Goal: Information Seeking & Learning: Check status

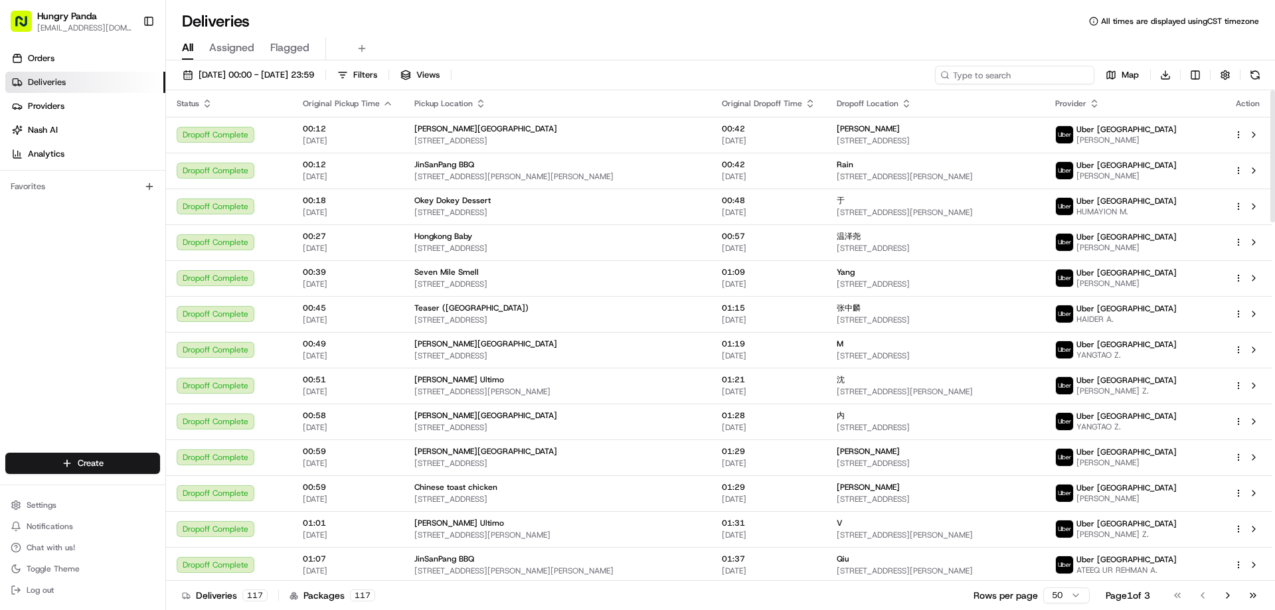
click at [1038, 74] on input at bounding box center [1014, 75] width 159 height 19
paste input "264465238545176245396"
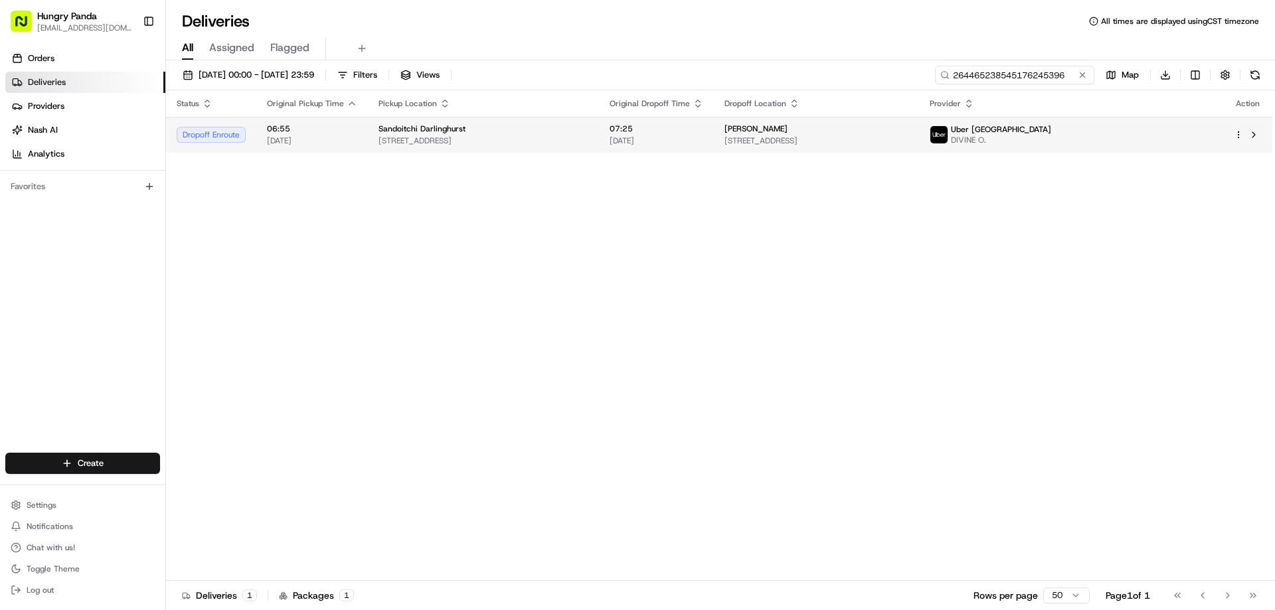
type input "264465238545176245396"
click at [909, 130] on div "[PERSON_NAME]" at bounding box center [817, 129] width 184 height 11
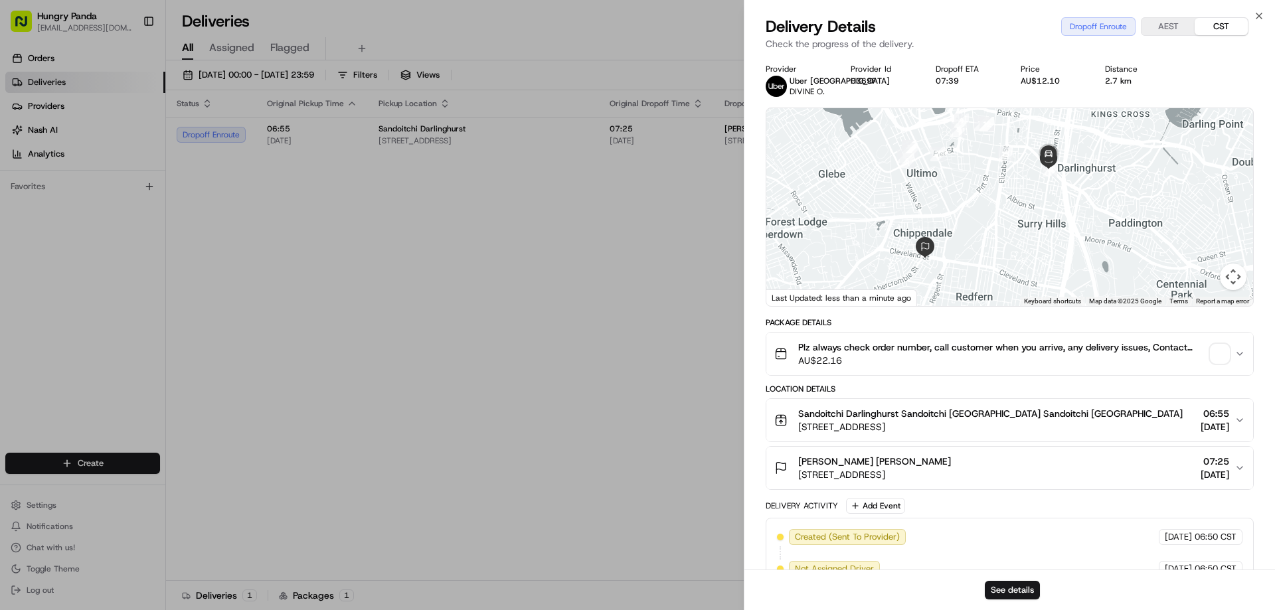
drag, startPoint x: 1037, startPoint y: 212, endPoint x: 1010, endPoint y: 219, distance: 27.6
click at [1010, 219] on div at bounding box center [1010, 207] width 487 height 198
drag, startPoint x: 215, startPoint y: 349, endPoint x: 227, endPoint y: 352, distance: 12.9
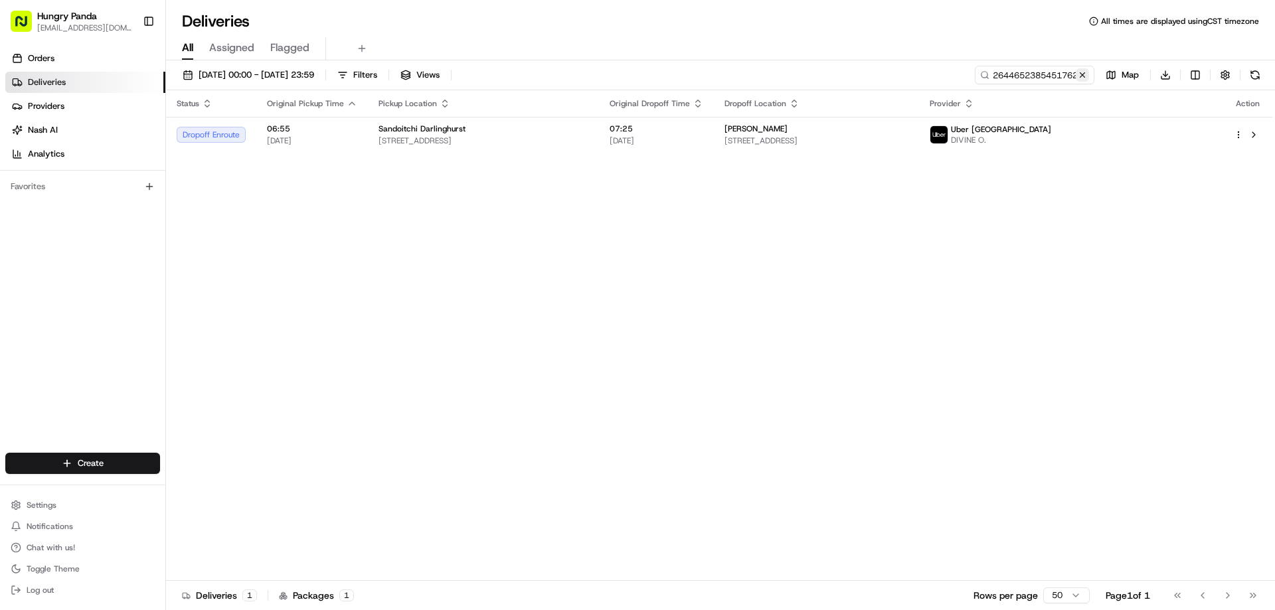
click at [1085, 76] on button at bounding box center [1082, 74] width 13 height 13
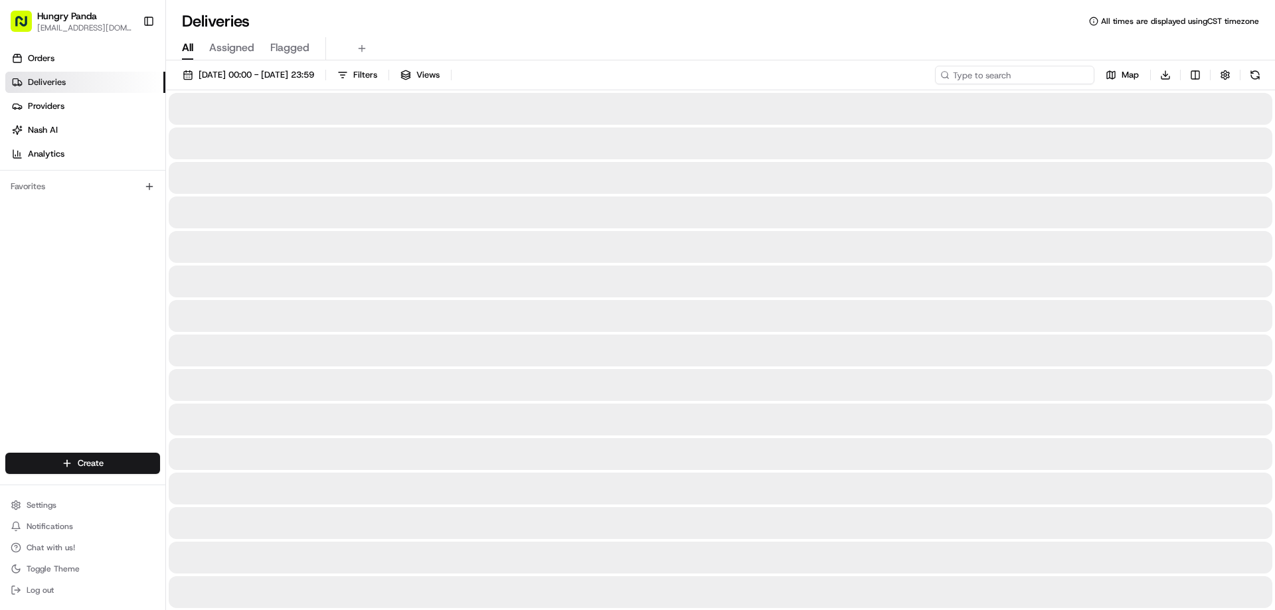
click at [1070, 78] on input at bounding box center [1014, 75] width 159 height 19
paste input "4396541905756742323020"
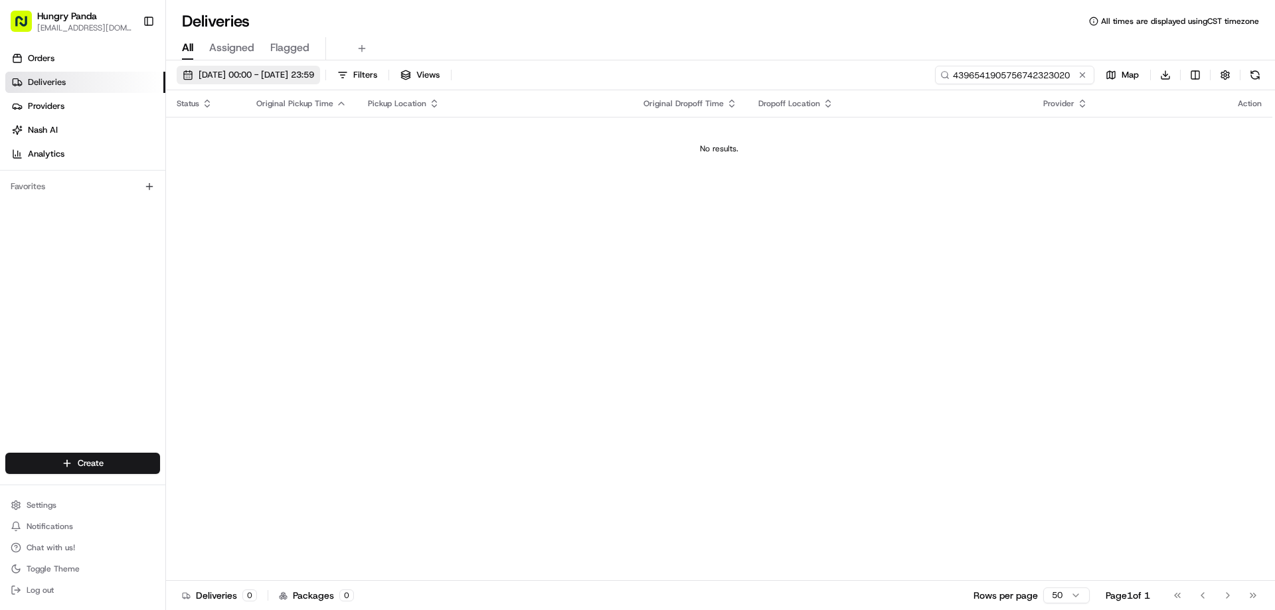
type input "4396541905756742323020"
click at [269, 73] on span "[DATE] 00:00 - [DATE] 23:59" at bounding box center [257, 75] width 116 height 12
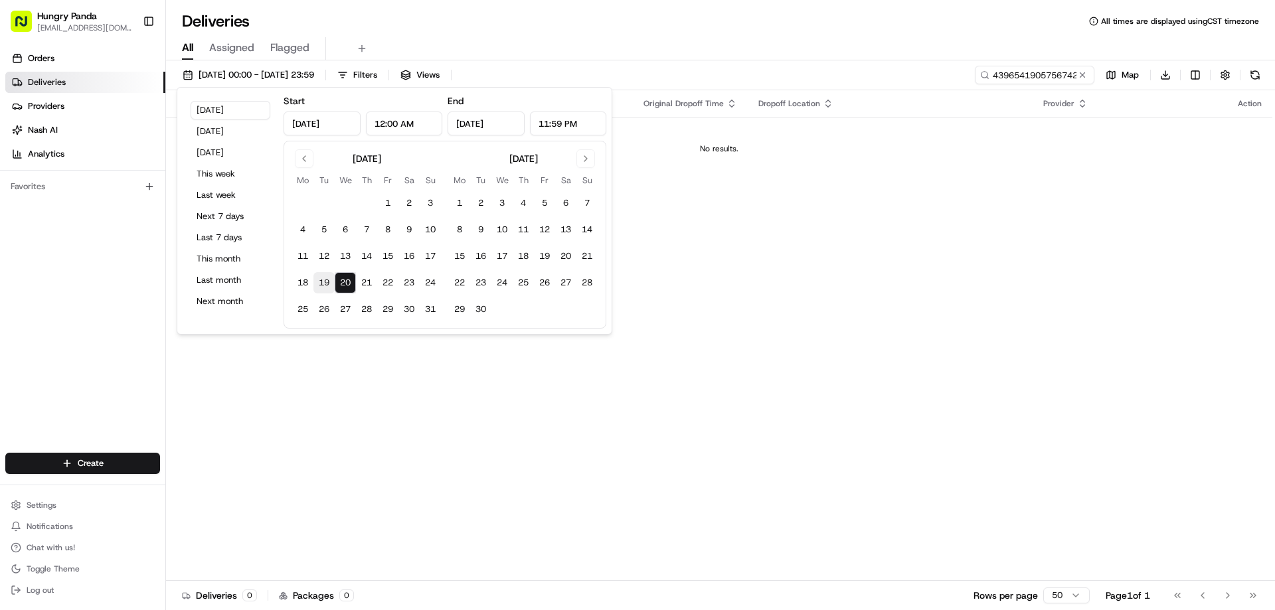
click at [332, 276] on button "19" at bounding box center [324, 282] width 21 height 21
type input "[DATE]"
click at [878, 282] on div "Status Original Pickup Time Pickup Location Original Dropoff Time Dropoff Locat…" at bounding box center [719, 335] width 1107 height 491
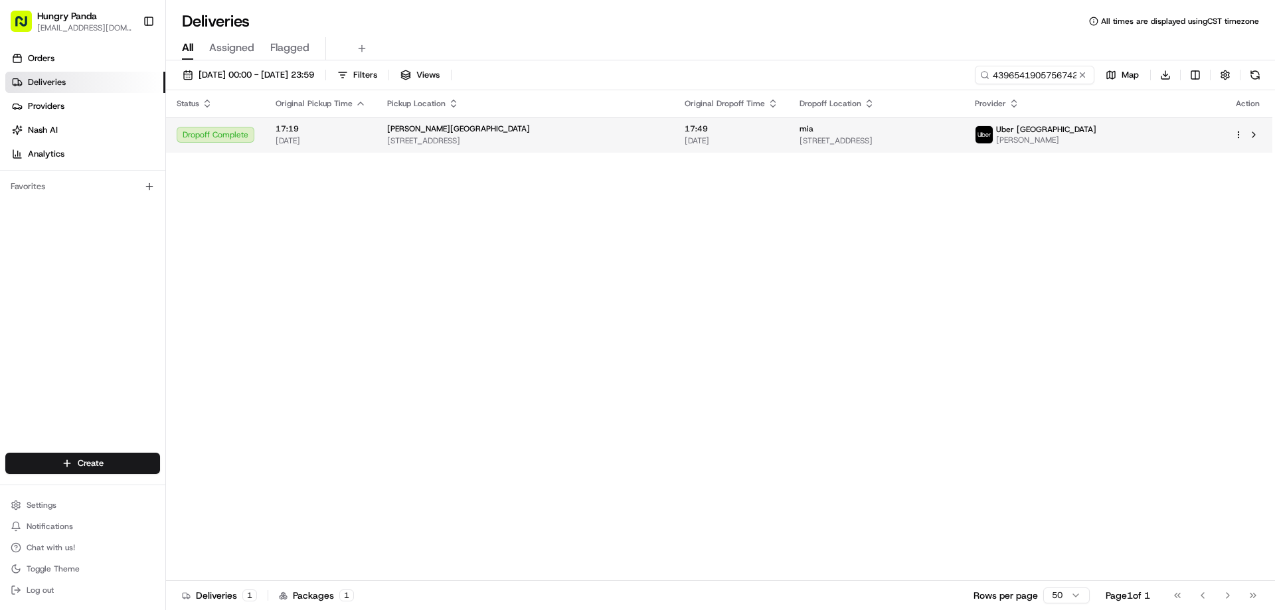
click at [953, 131] on div "mia" at bounding box center [876, 129] width 153 height 11
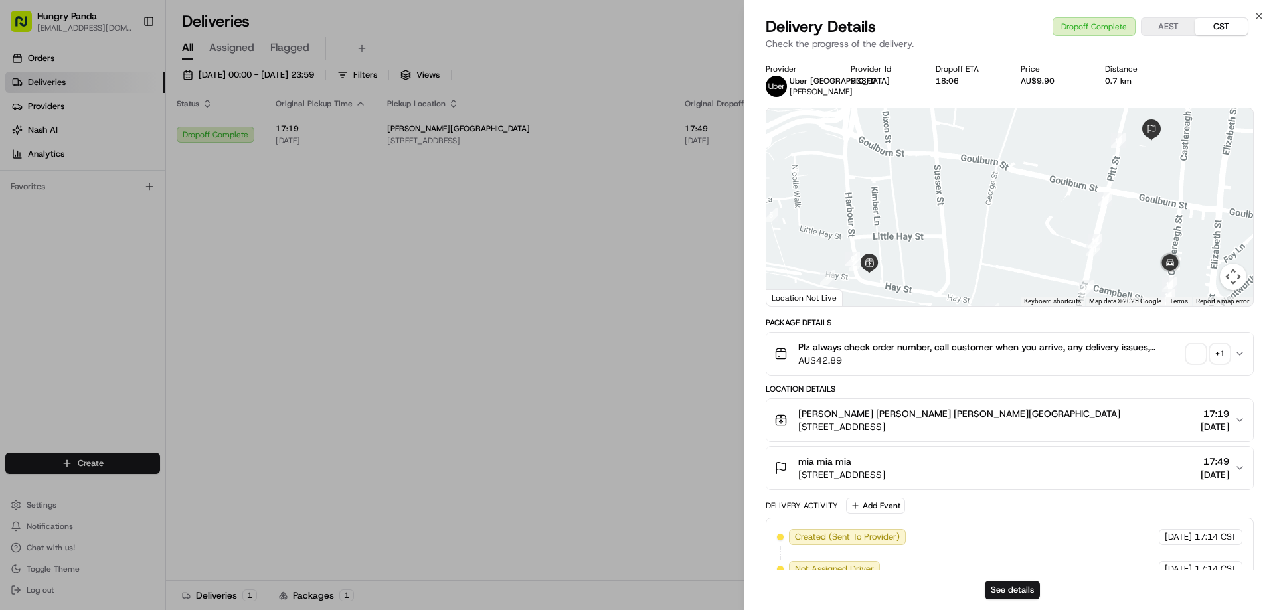
click at [1218, 363] on div "+ 1" at bounding box center [1220, 354] width 19 height 19
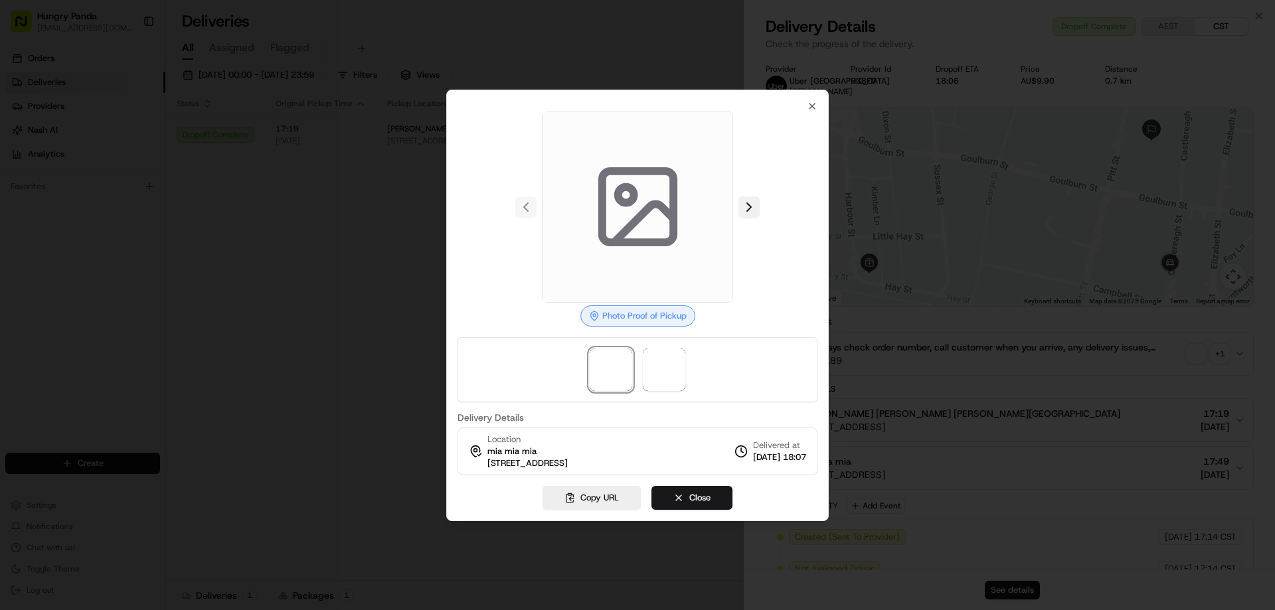
click at [744, 216] on button at bounding box center [749, 207] width 21 height 21
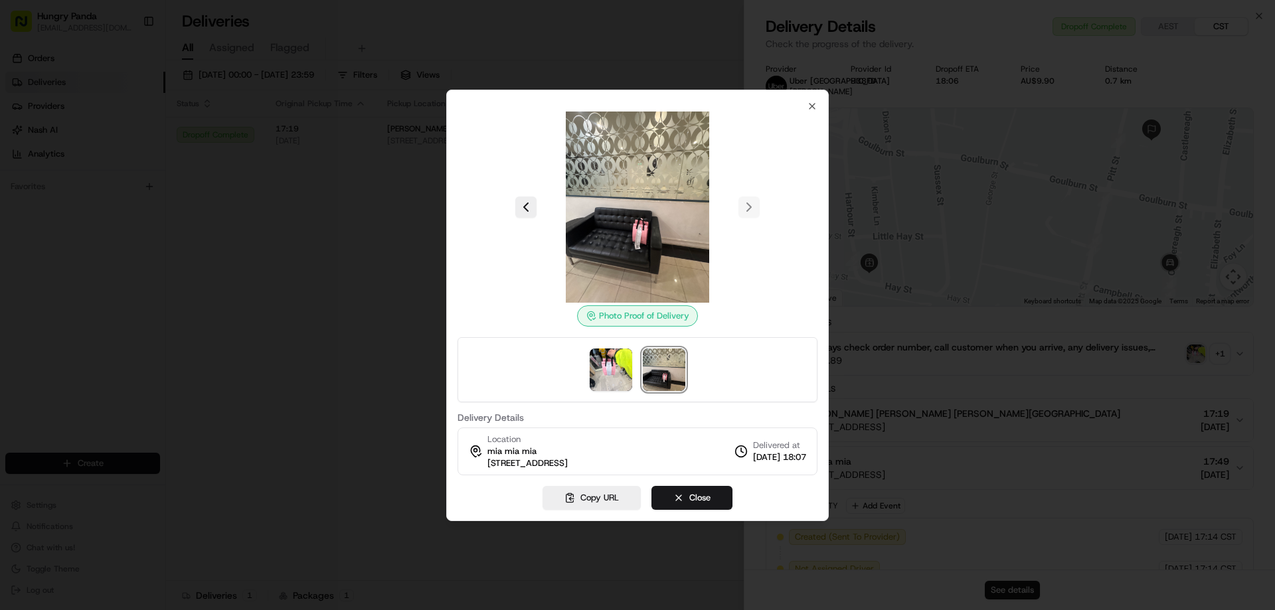
click at [199, 86] on div at bounding box center [637, 305] width 1275 height 610
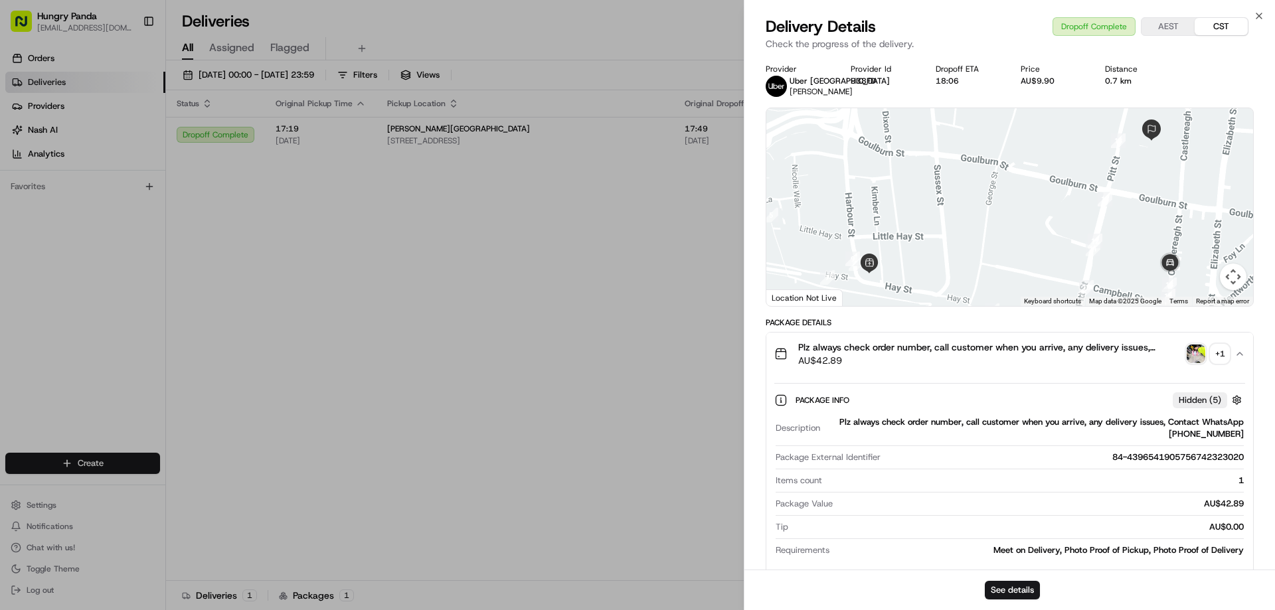
drag, startPoint x: 526, startPoint y: 257, endPoint x: 1060, endPoint y: 102, distance: 555.4
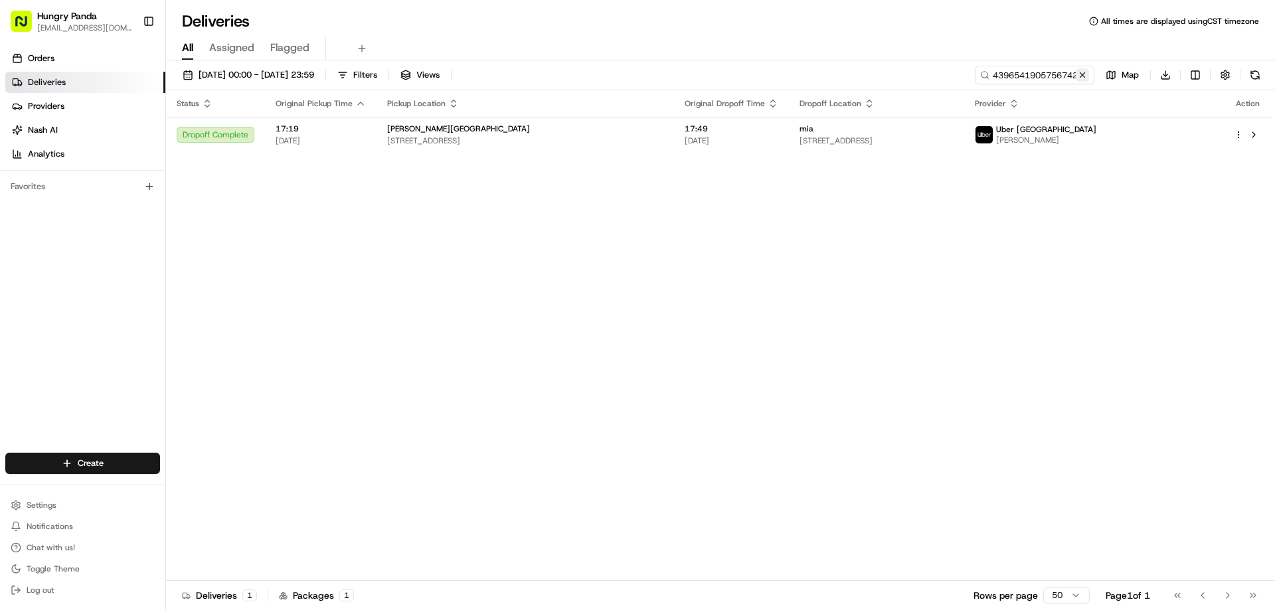
click at [1083, 78] on button at bounding box center [1082, 74] width 13 height 13
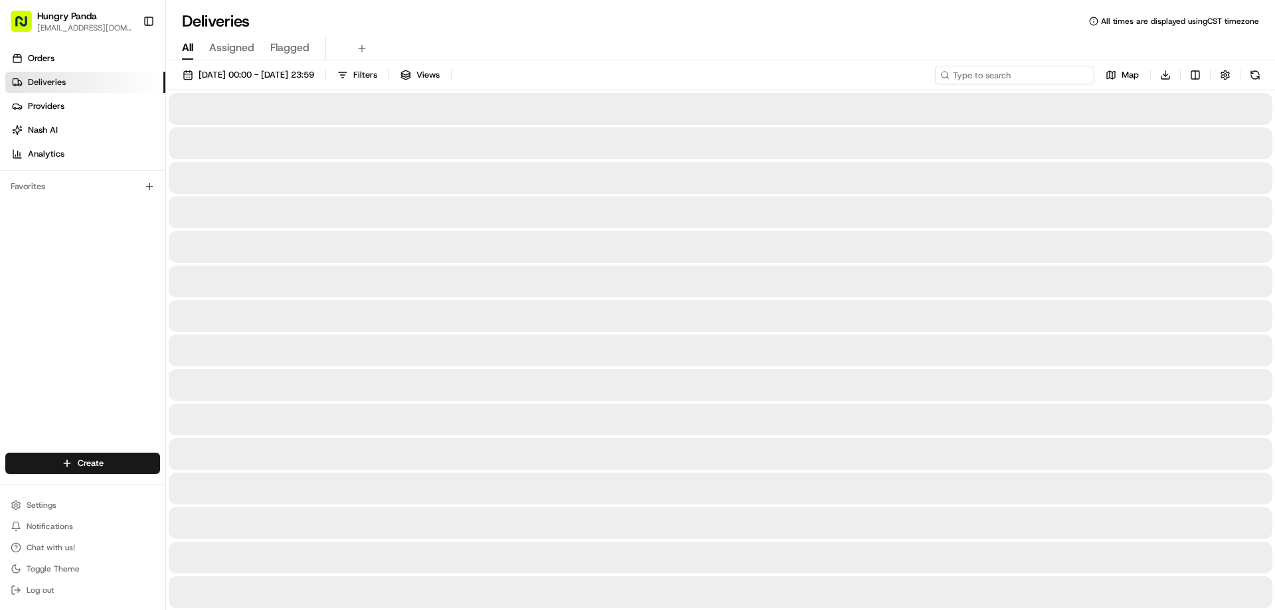
click at [1056, 79] on input at bounding box center [1014, 75] width 159 height 19
paste input "813865953535171698760"
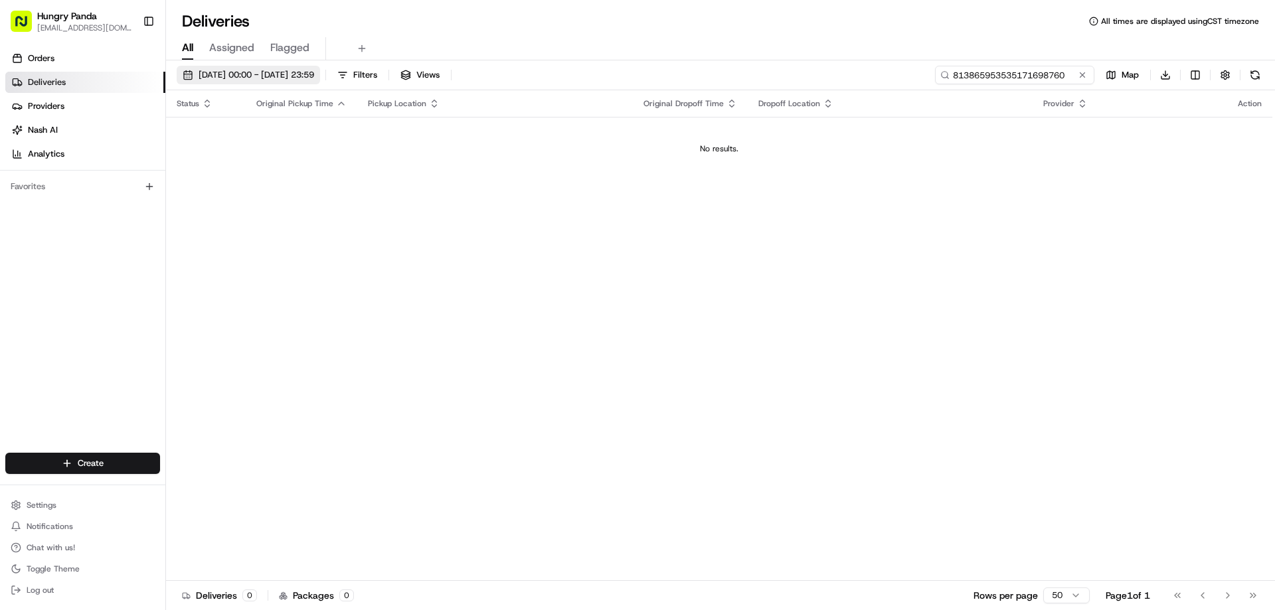
type input "813865953535171698760"
click at [312, 78] on span "[DATE] 00:00 - [DATE] 23:59" at bounding box center [257, 75] width 116 height 12
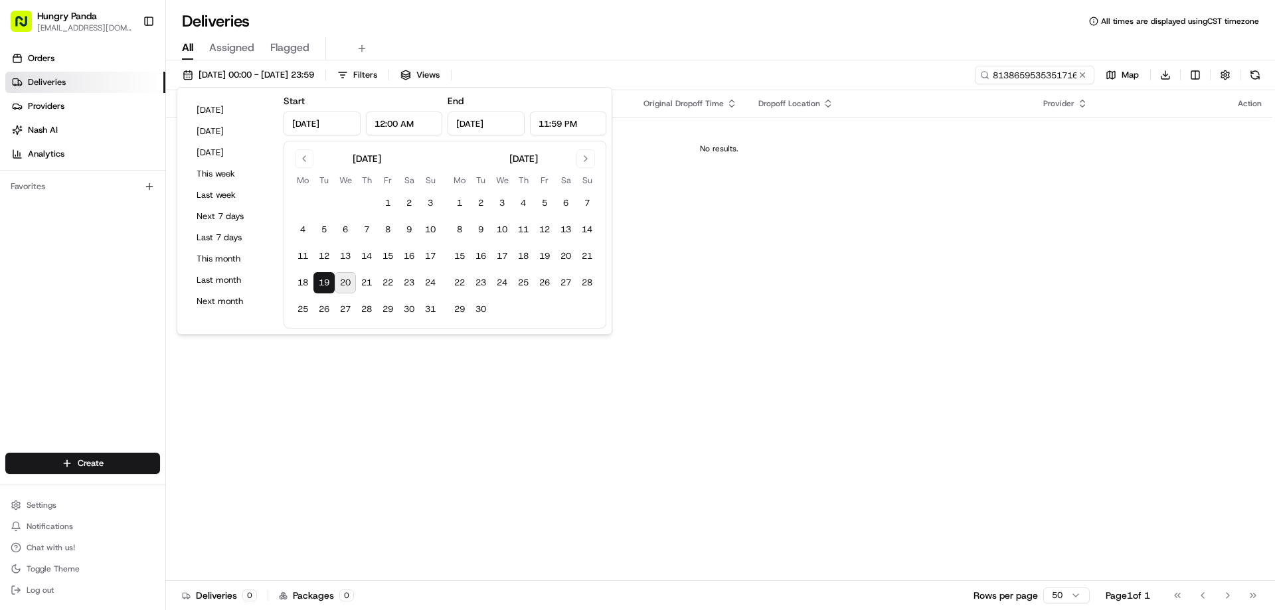
click at [341, 281] on button "20" at bounding box center [345, 282] width 21 height 21
type input "[DATE]"
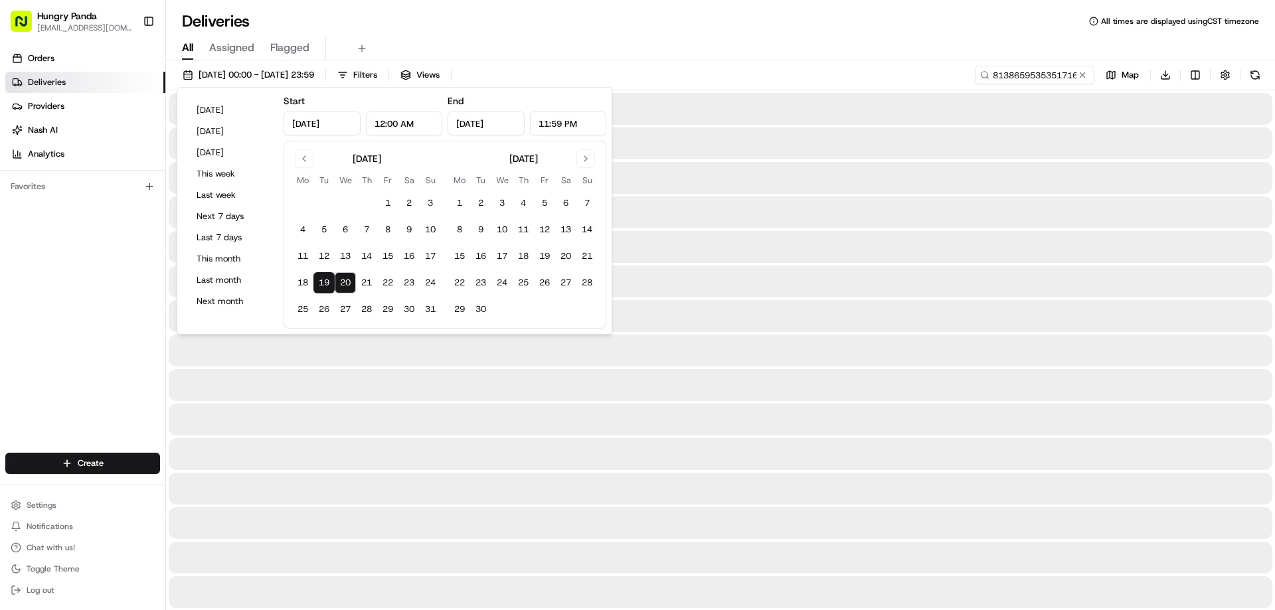
click at [920, 311] on div at bounding box center [721, 316] width 1104 height 32
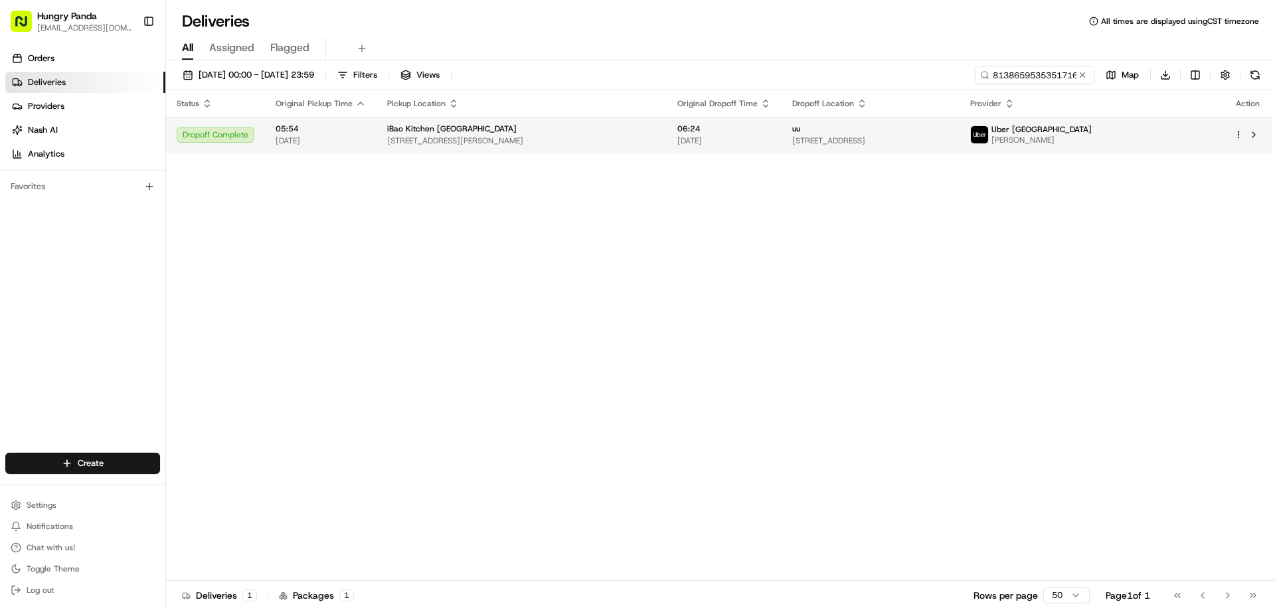
click at [949, 134] on div "uu" at bounding box center [870, 129] width 157 height 11
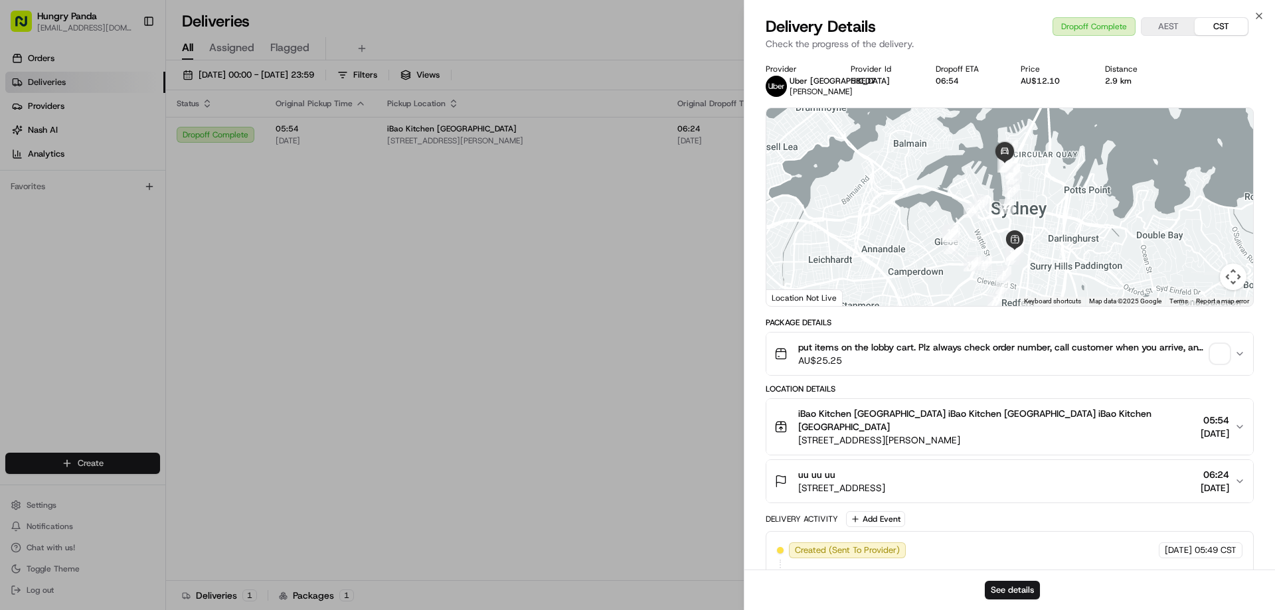
click at [1215, 344] on div "put items on the lobby cart. Plz always check order number, call customer when …" at bounding box center [1005, 354] width 460 height 27
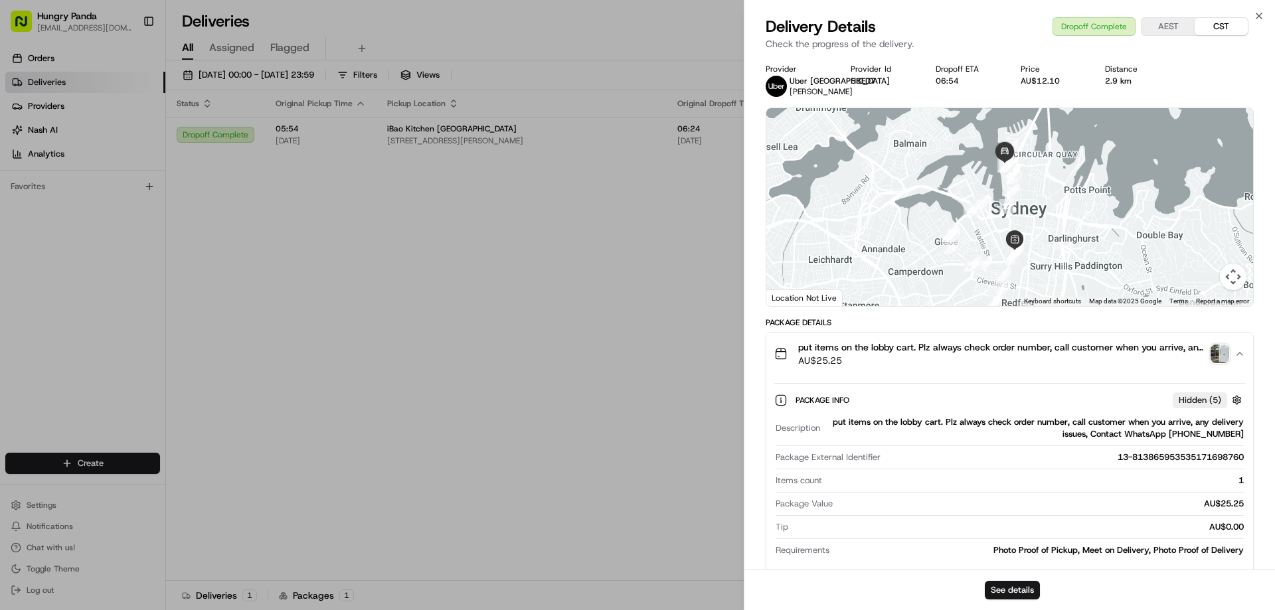
click at [1224, 349] on img "button" at bounding box center [1220, 354] width 19 height 19
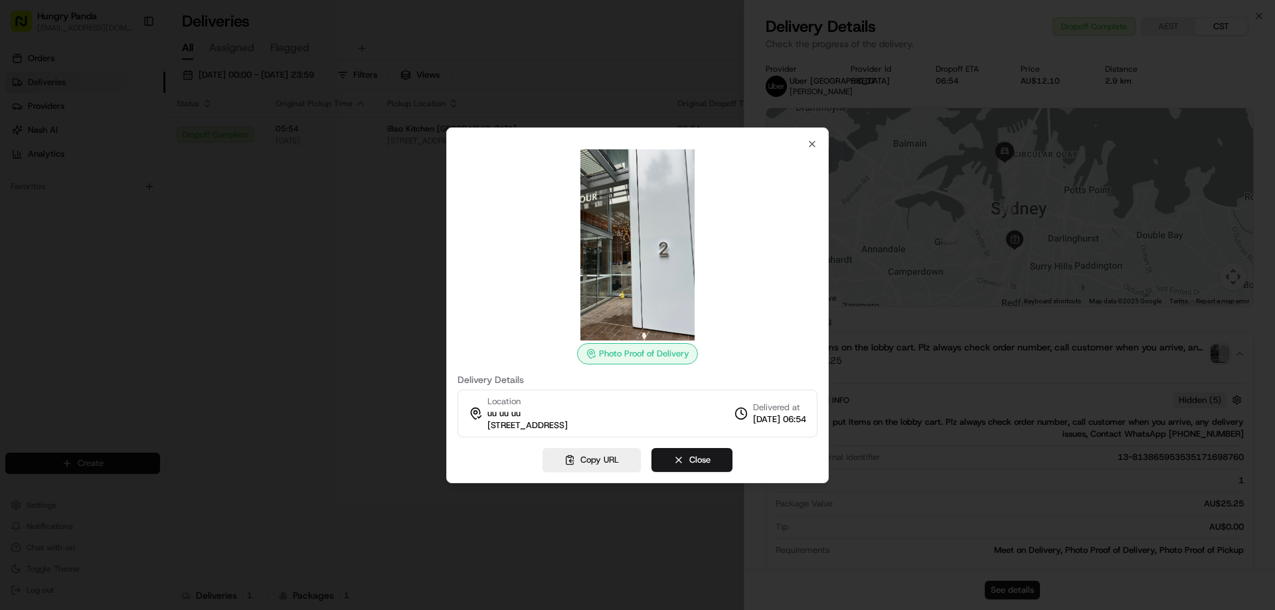
click at [354, 288] on div at bounding box center [637, 305] width 1275 height 610
drag, startPoint x: 378, startPoint y: 293, endPoint x: 815, endPoint y: 185, distance: 450.2
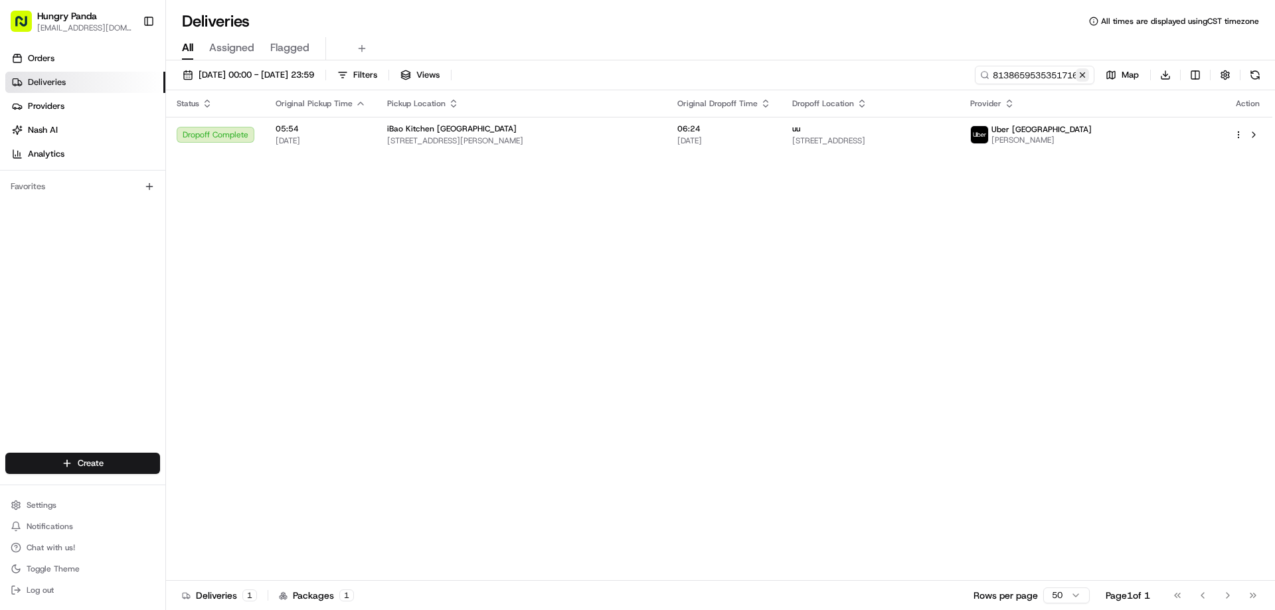
click at [1081, 76] on button at bounding box center [1082, 74] width 13 height 13
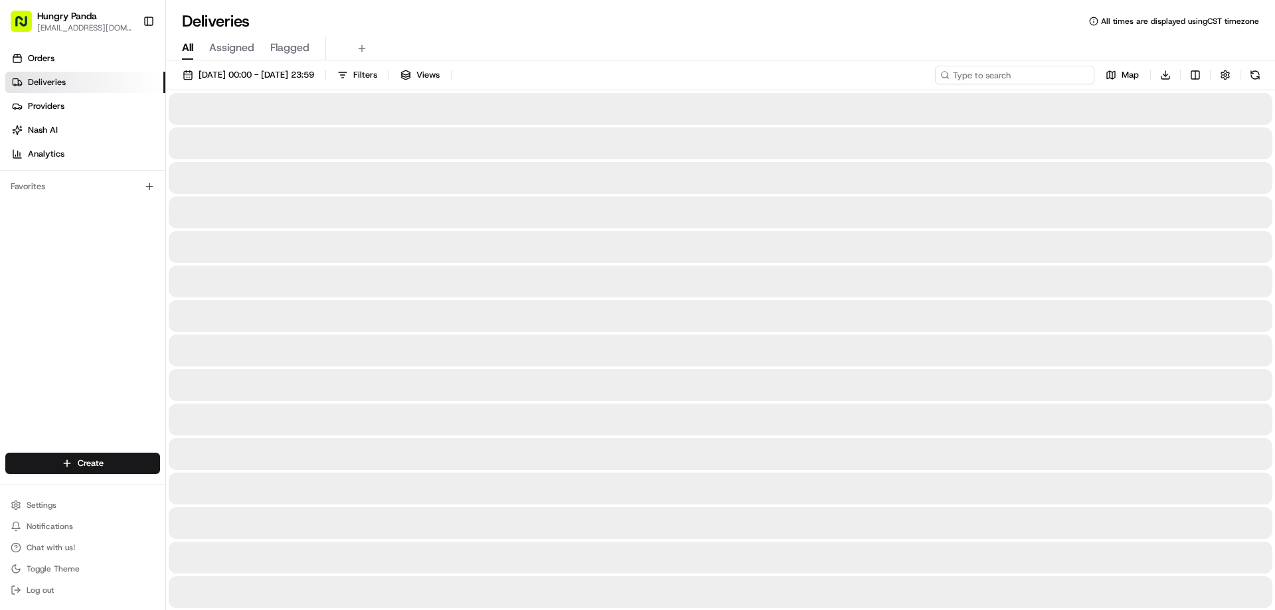
click at [1054, 78] on input at bounding box center [1014, 75] width 159 height 19
click at [1053, 80] on input at bounding box center [1014, 75] width 159 height 19
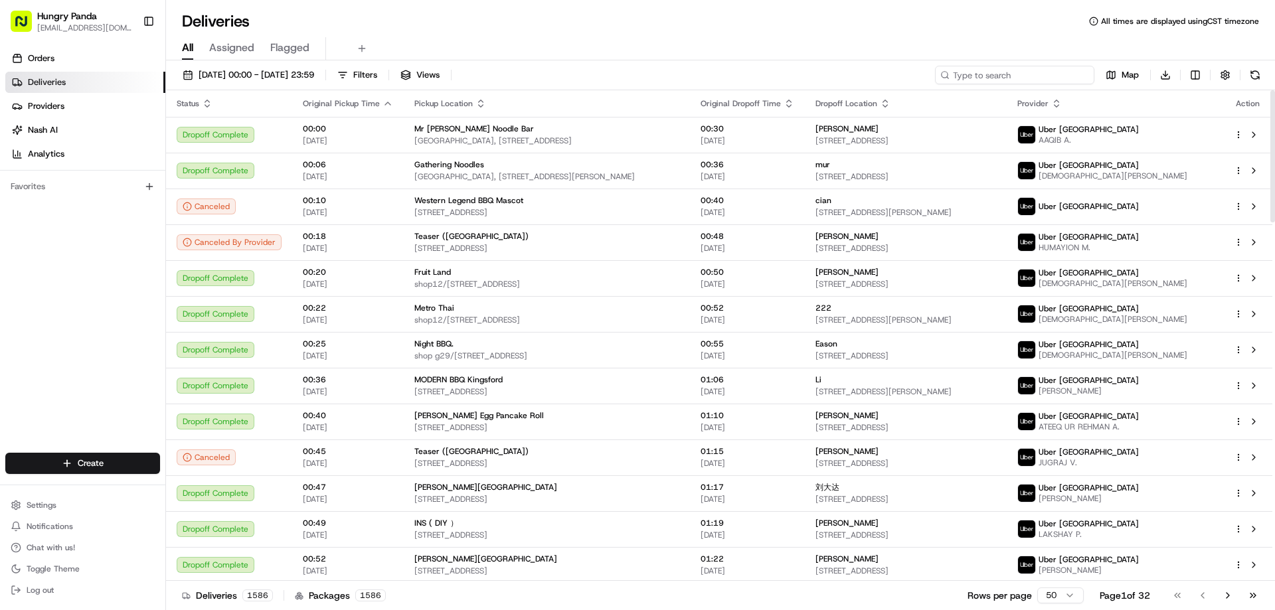
click at [1020, 74] on input at bounding box center [1014, 75] width 159 height 19
paste input "3748630285051715651167"
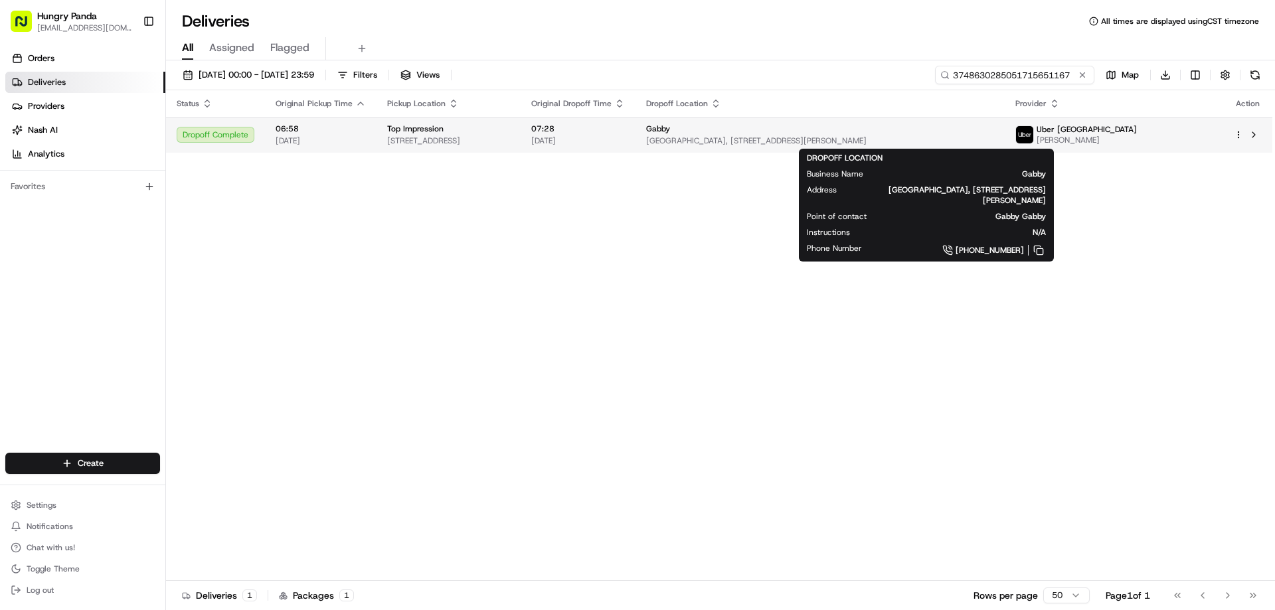
type input "3748630285051715651167"
click at [994, 128] on div "Gabby" at bounding box center [820, 129] width 348 height 11
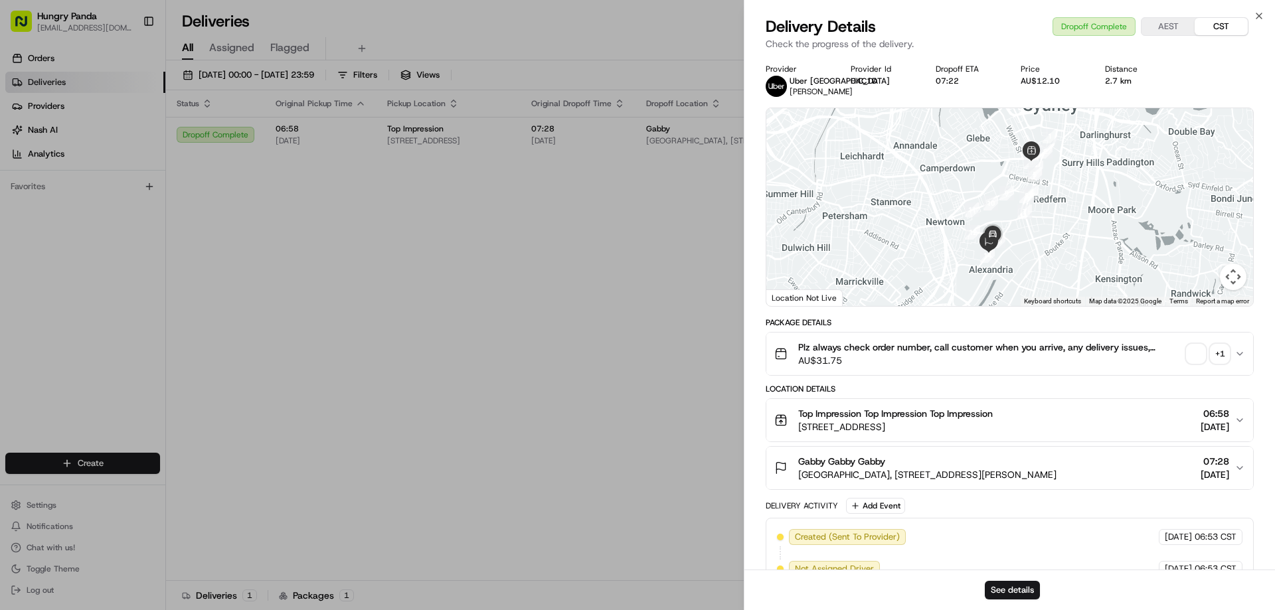
click at [1199, 357] on span "button" at bounding box center [1196, 354] width 19 height 19
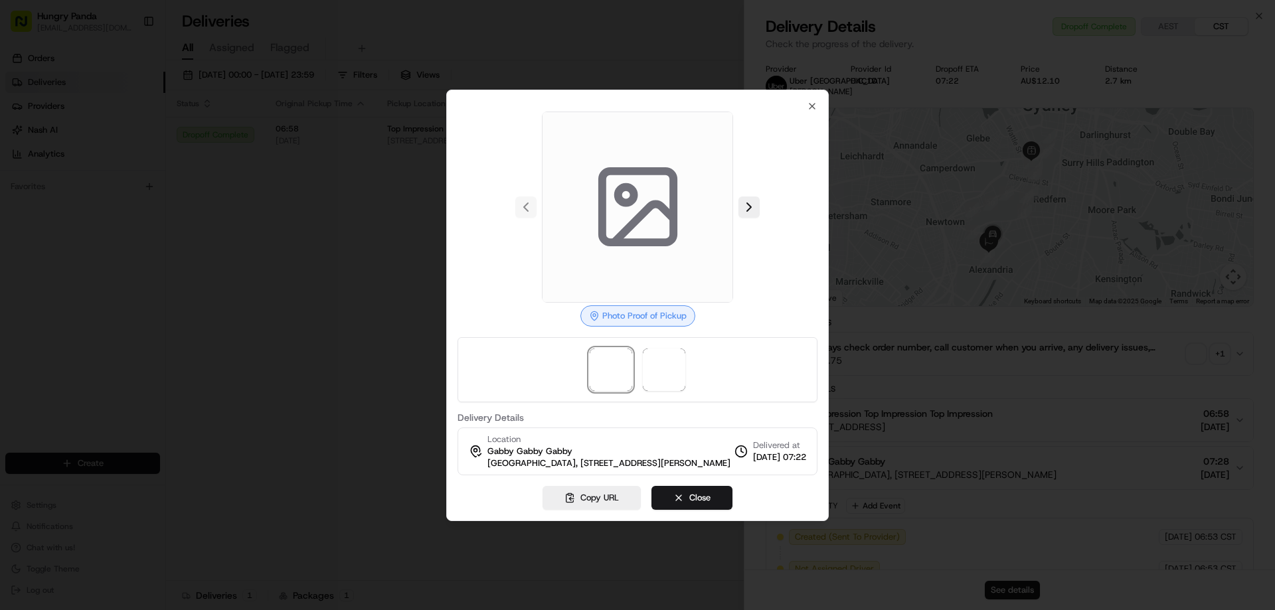
click at [749, 213] on div at bounding box center [638, 207] width 360 height 191
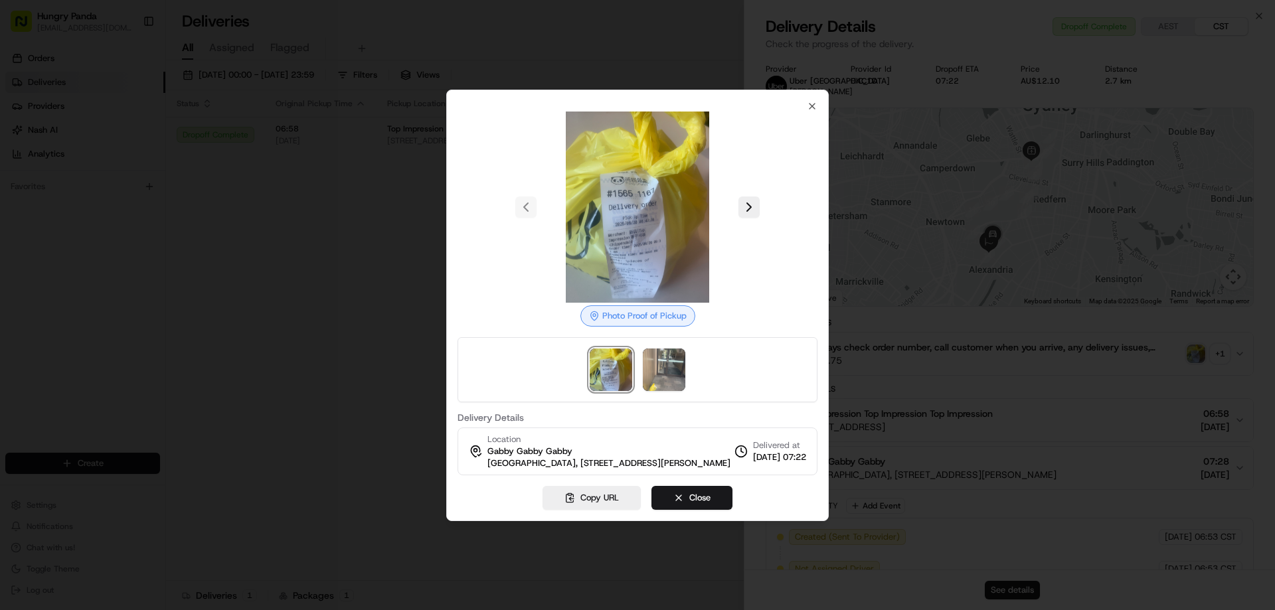
click at [737, 199] on div at bounding box center [638, 207] width 360 height 191
click at [747, 203] on button at bounding box center [749, 207] width 21 height 21
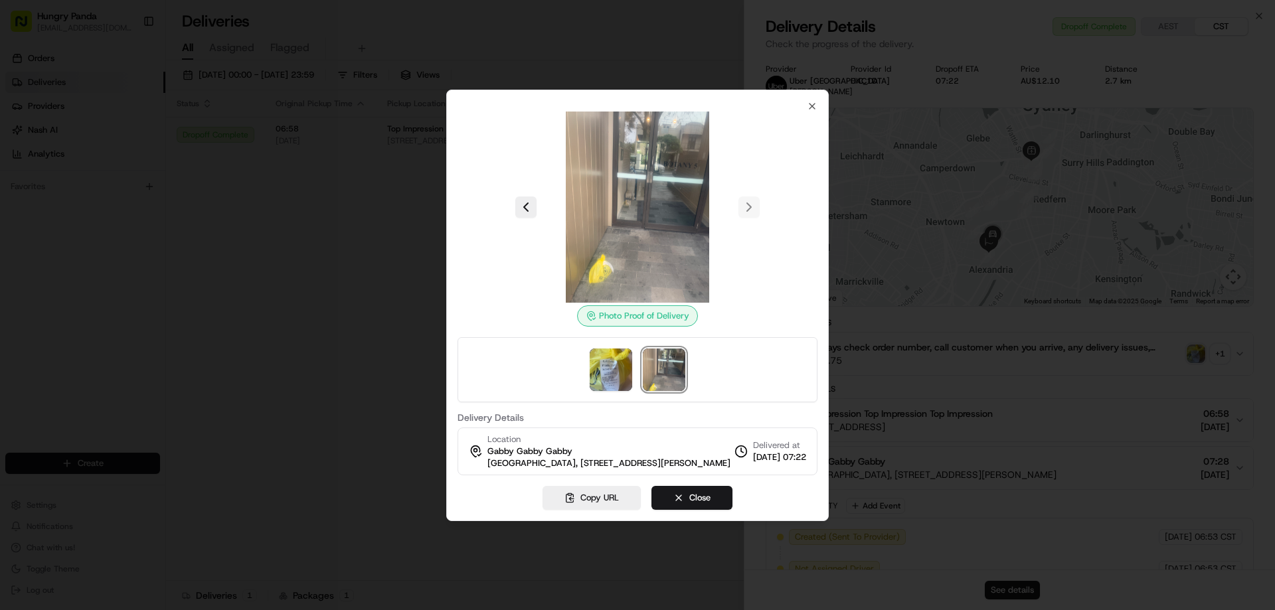
click at [203, 254] on div at bounding box center [637, 305] width 1275 height 610
